Goal: Transaction & Acquisition: Purchase product/service

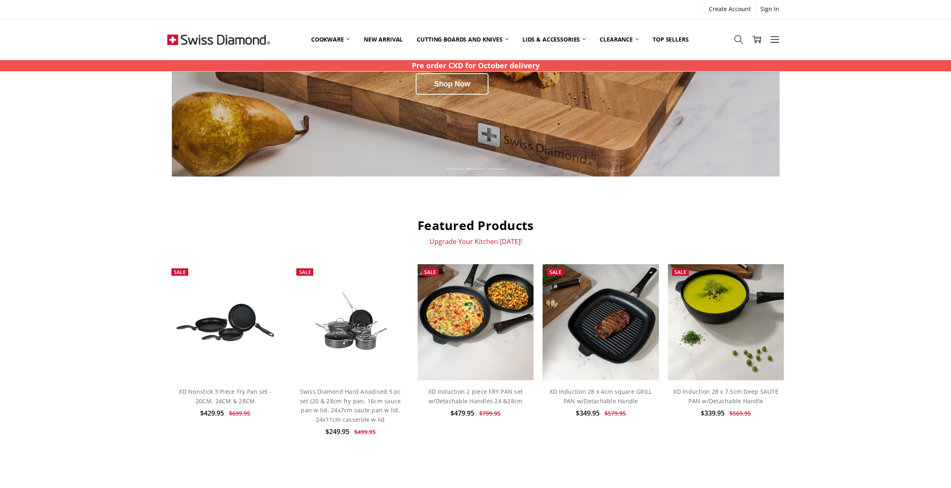
scroll to position [149, 0]
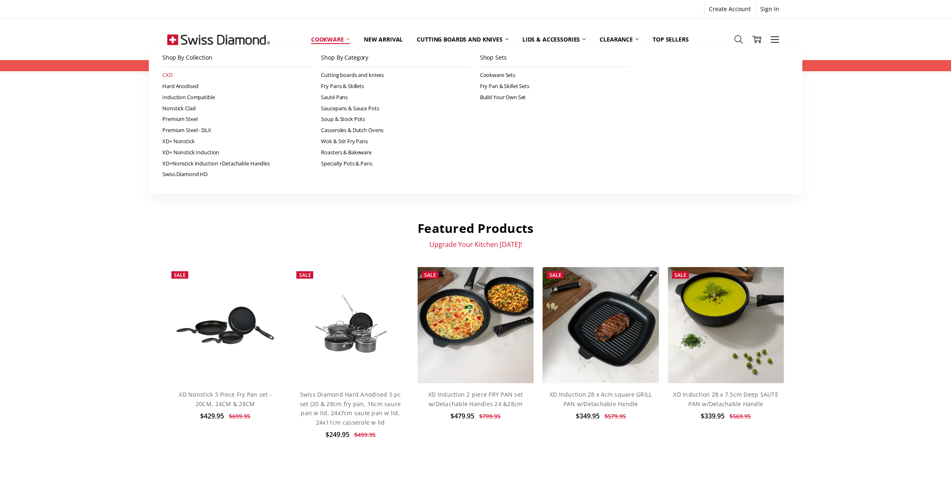
click at [169, 74] on link "CXD" at bounding box center [237, 74] width 150 height 11
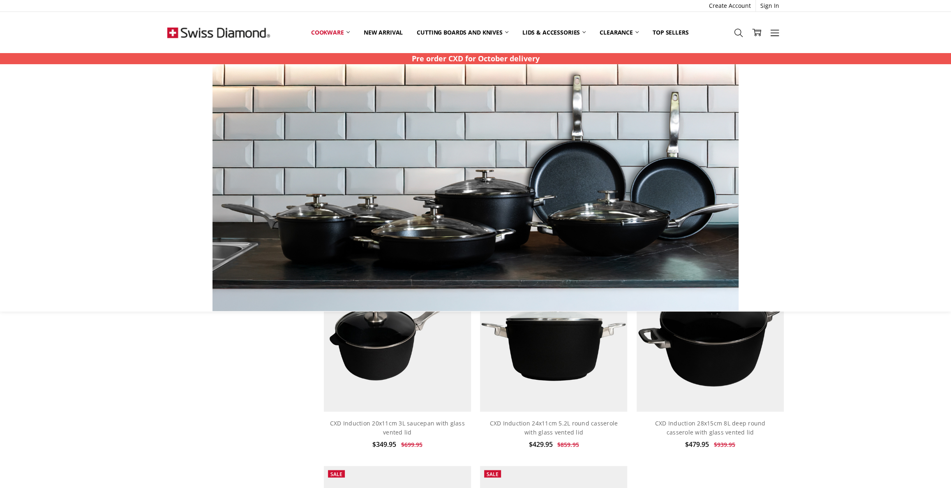
scroll to position [1233, 0]
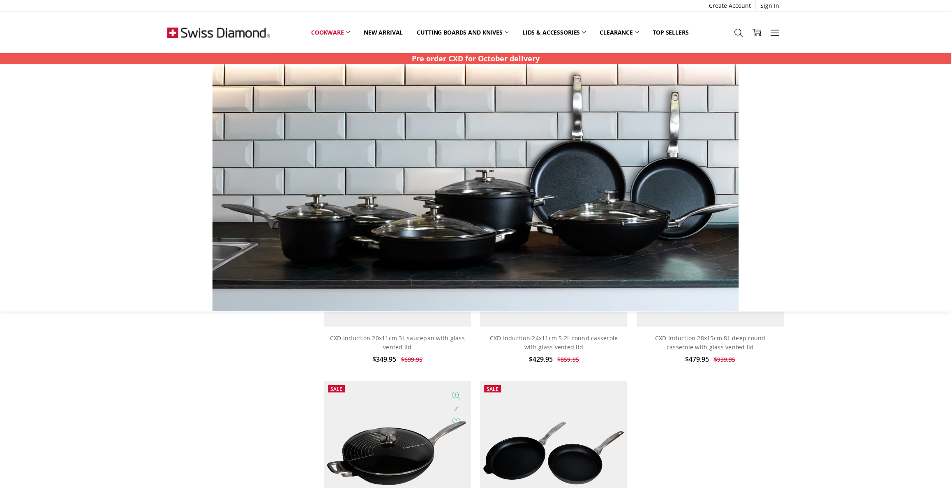
click at [377, 438] on img at bounding box center [397, 453] width 147 height 147
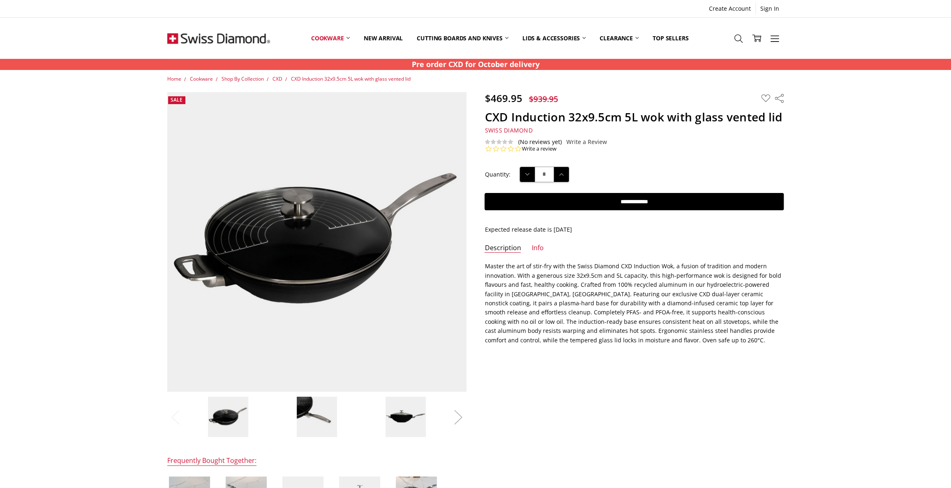
click at [457, 424] on button "Next" at bounding box center [458, 416] width 16 height 25
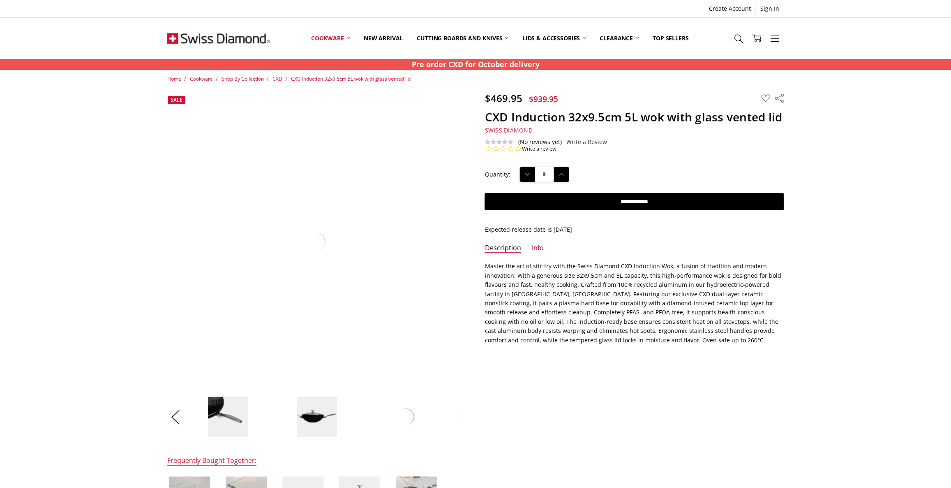
click at [457, 424] on button "Next" at bounding box center [458, 416] width 16 height 25
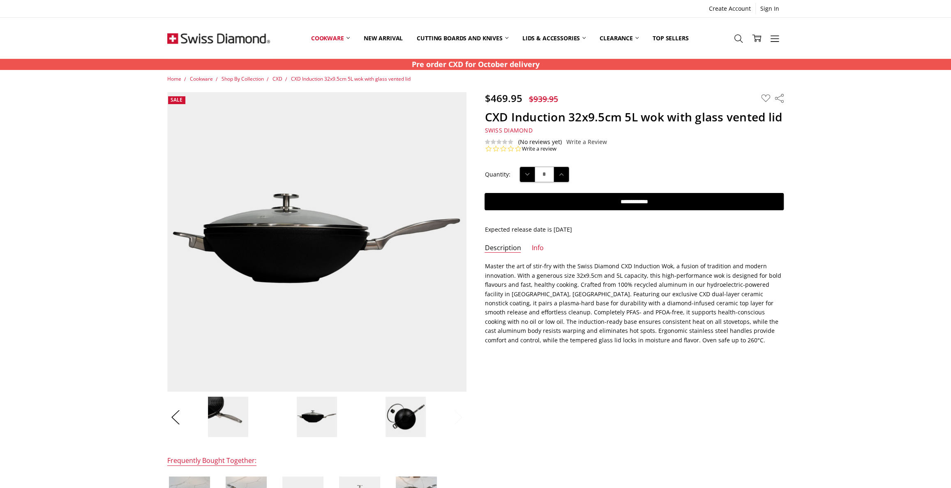
click at [457, 424] on button "Next" at bounding box center [458, 416] width 16 height 25
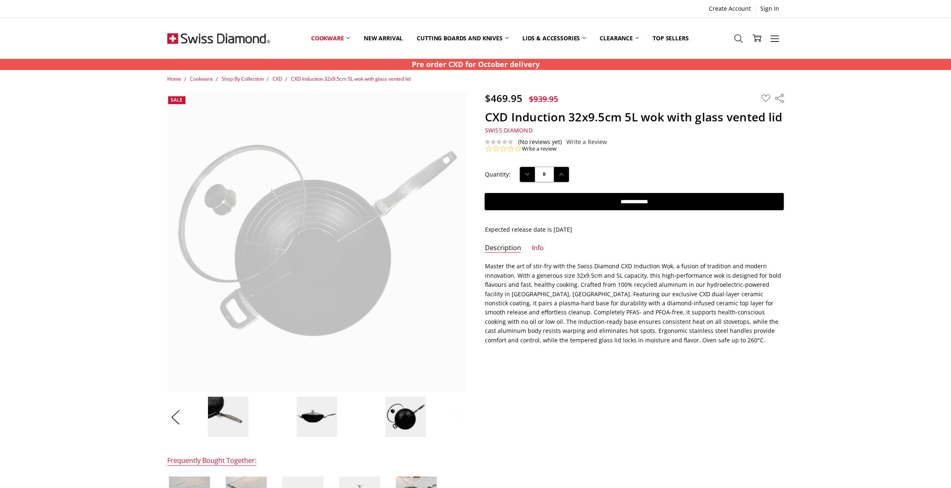
click at [457, 424] on button "Next" at bounding box center [458, 416] width 16 height 25
